Goal: Book appointment/travel/reservation

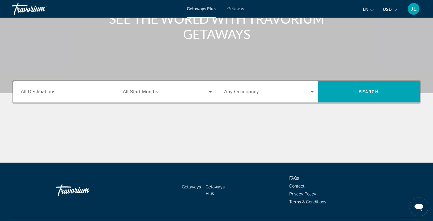
scroll to position [98, 0]
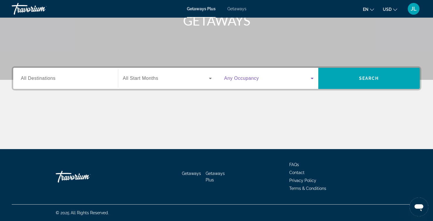
click at [311, 82] on icon "Search widget" at bounding box center [312, 78] width 7 height 7
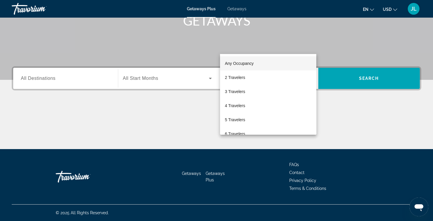
scroll to position [175, 0]
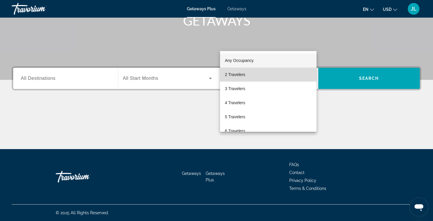
click at [265, 70] on mat-option "2 Travelers" at bounding box center [268, 75] width 96 height 14
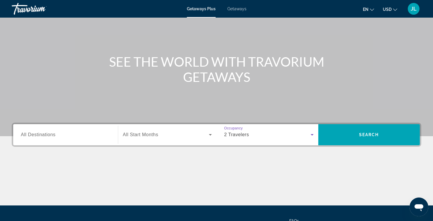
scroll to position [98, 0]
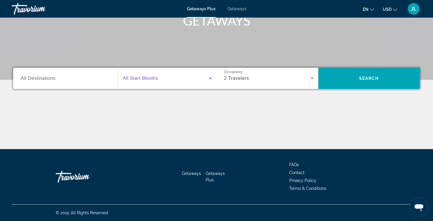
click at [209, 82] on icon "Search widget" at bounding box center [210, 78] width 7 height 7
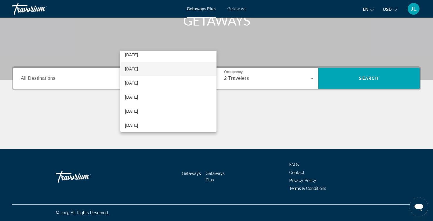
scroll to position [33, 0]
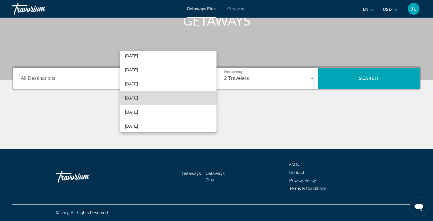
click at [168, 97] on mat-option "[DATE]" at bounding box center [168, 98] width 96 height 14
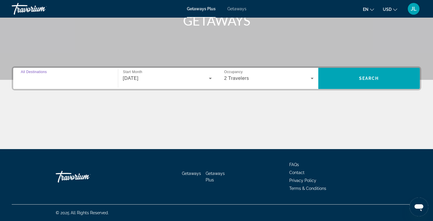
click at [78, 75] on input "Destination All Destinations" at bounding box center [66, 78] width 90 height 7
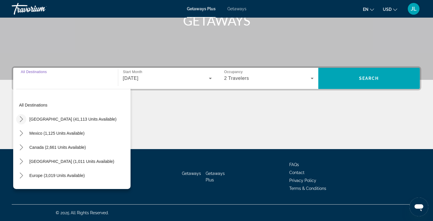
click at [23, 116] on icon "Toggle United States (41,113 units available) submenu" at bounding box center [21, 119] width 3 height 6
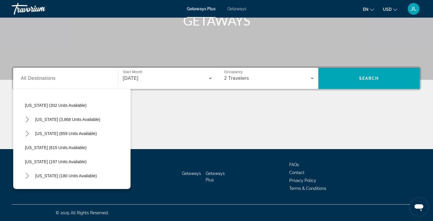
scroll to position [281, 0]
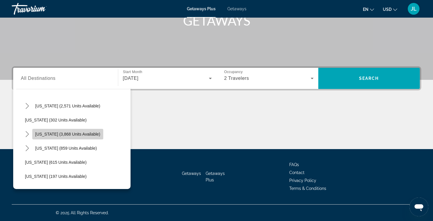
click at [93, 132] on span "[US_STATE] (3,868 units available)" at bounding box center [67, 134] width 65 height 5
type input "**********"
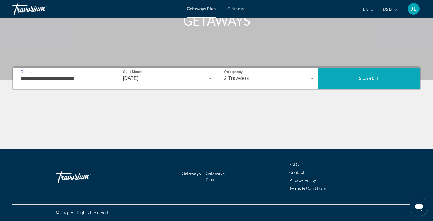
click at [360, 76] on span "Search" at bounding box center [369, 78] width 20 height 5
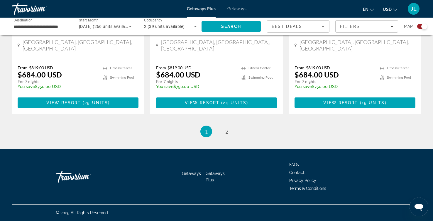
scroll to position [1182, 0]
click at [228, 128] on span "2" at bounding box center [226, 131] width 3 height 6
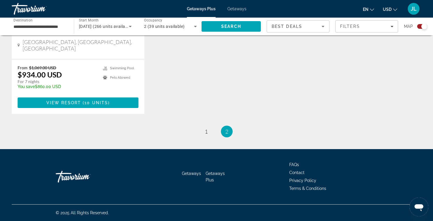
scroll to position [592, 0]
